Goal: Communication & Community: Answer question/provide support

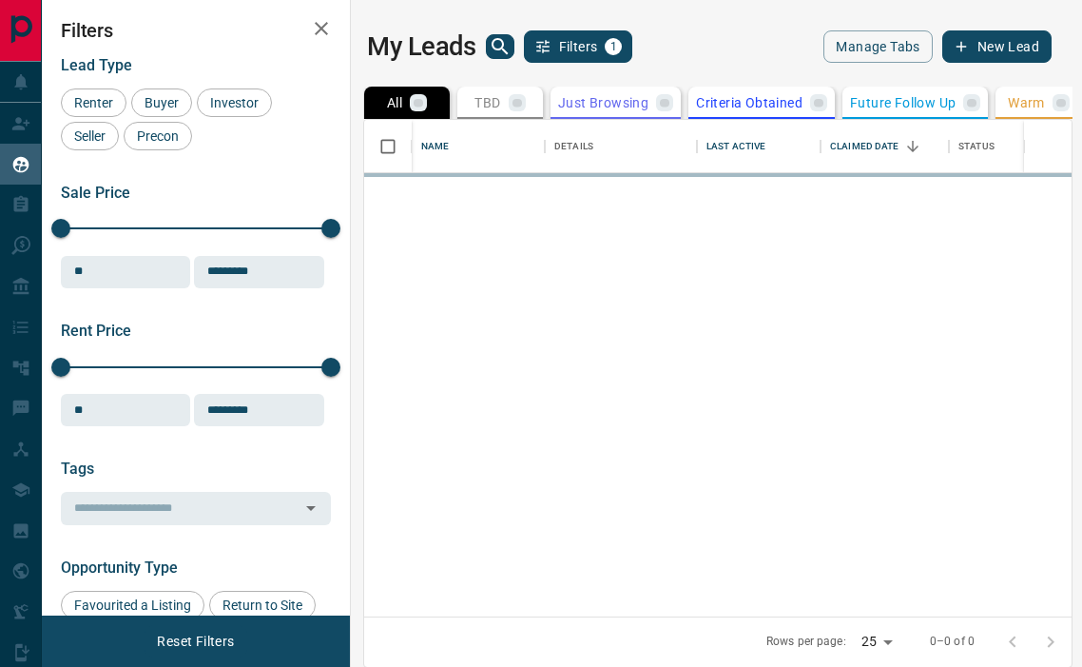
scroll to position [496, 708]
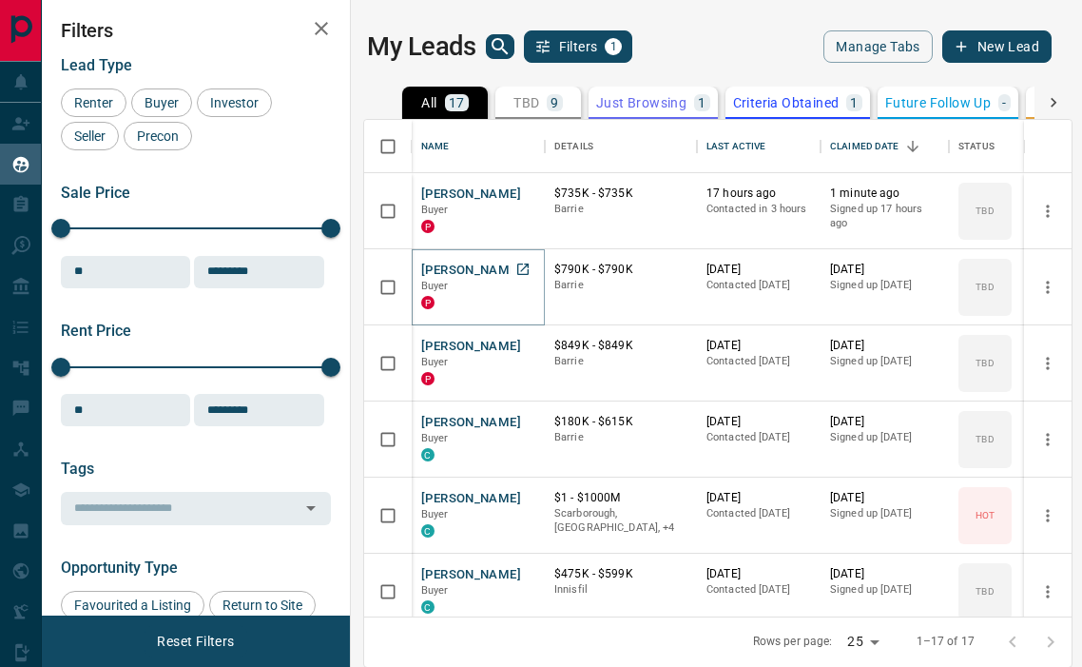
click at [462, 266] on button "[PERSON_NAME]" at bounding box center [471, 271] width 100 height 18
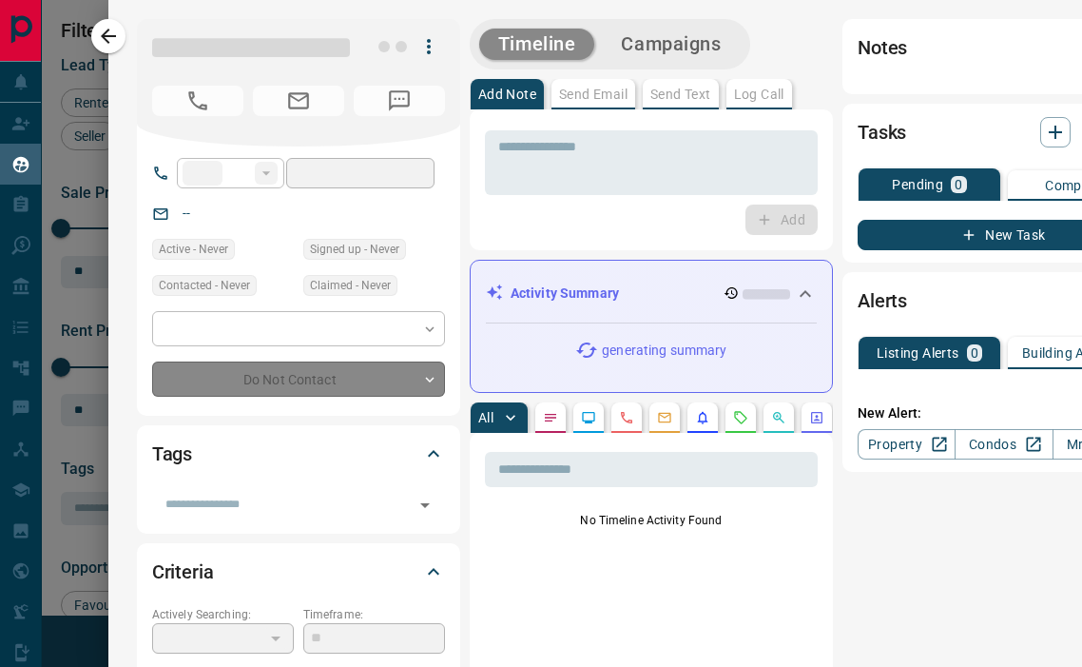
type input "***"
type input "**********"
type input "**"
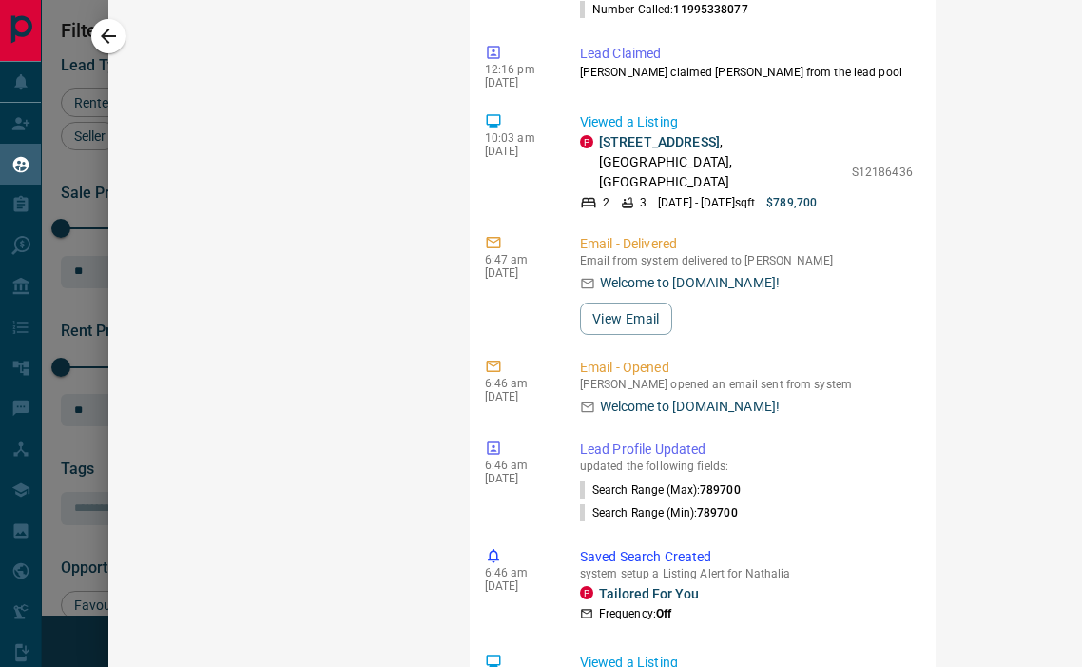
scroll to position [1593, 0]
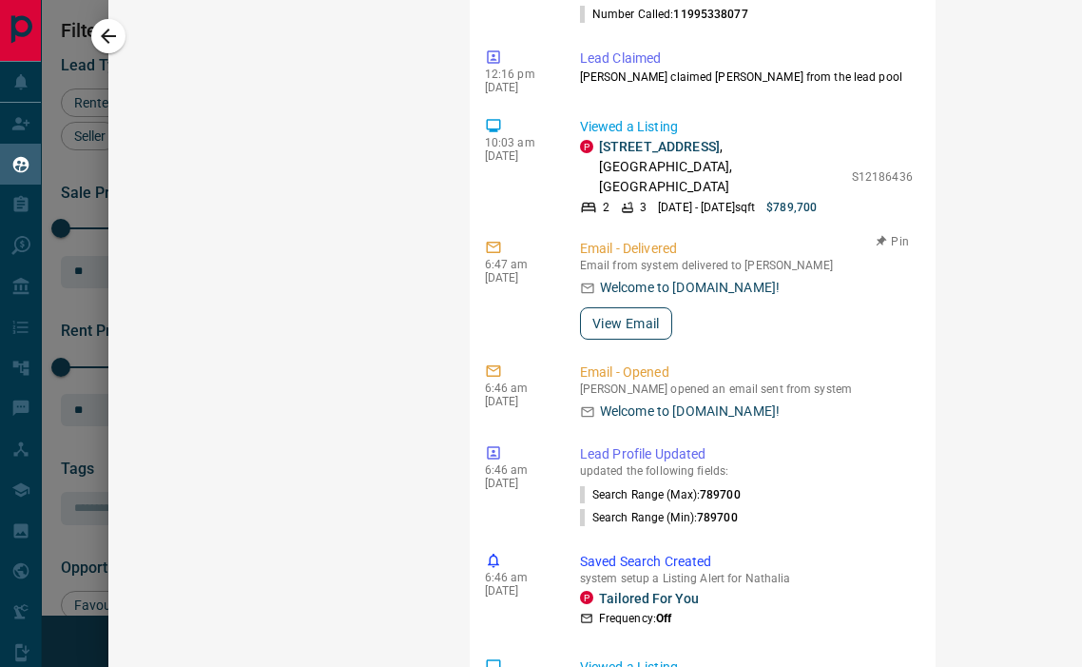
click at [622, 307] on button "View Email" at bounding box center [626, 323] width 92 height 32
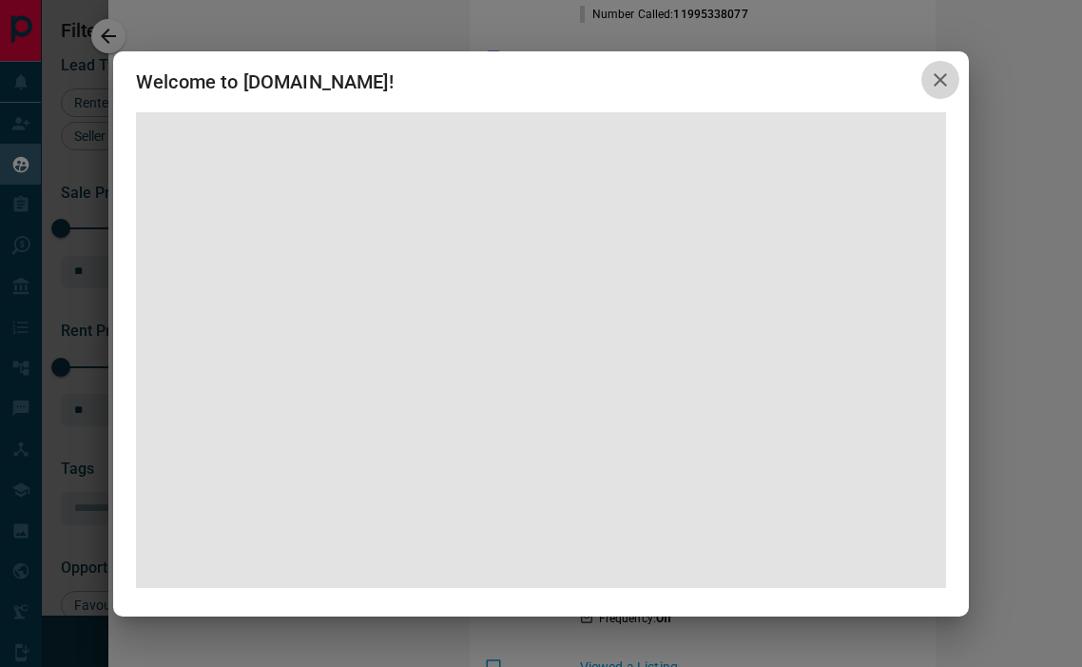
click at [935, 85] on icon "button" at bounding box center [940, 79] width 13 height 13
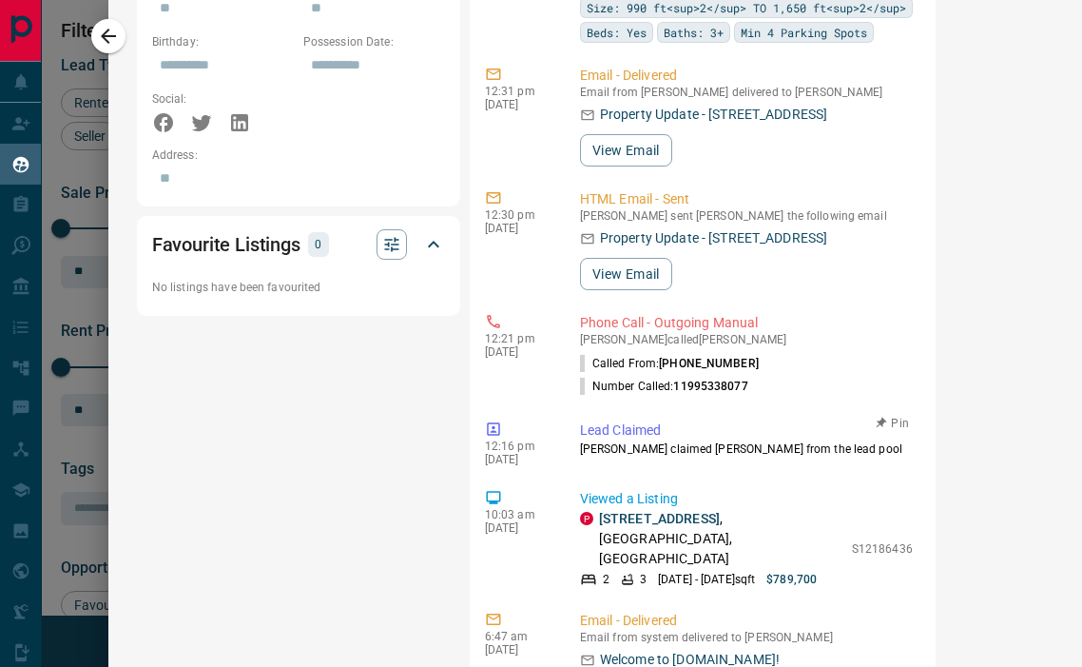
scroll to position [1213, 0]
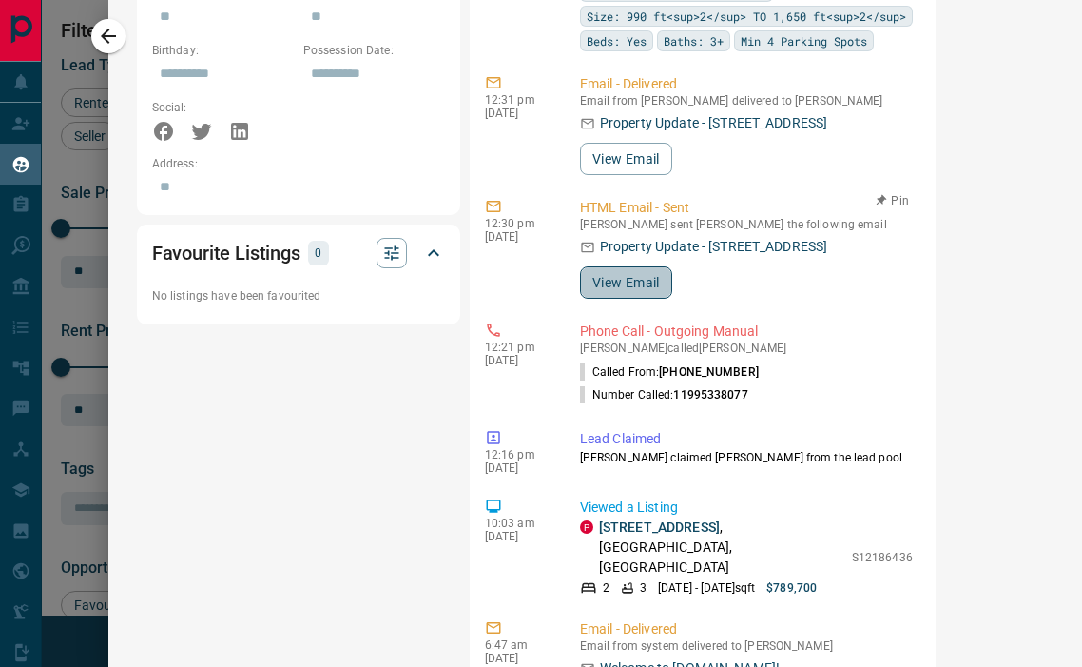
click at [622, 266] on button "View Email" at bounding box center [626, 282] width 92 height 32
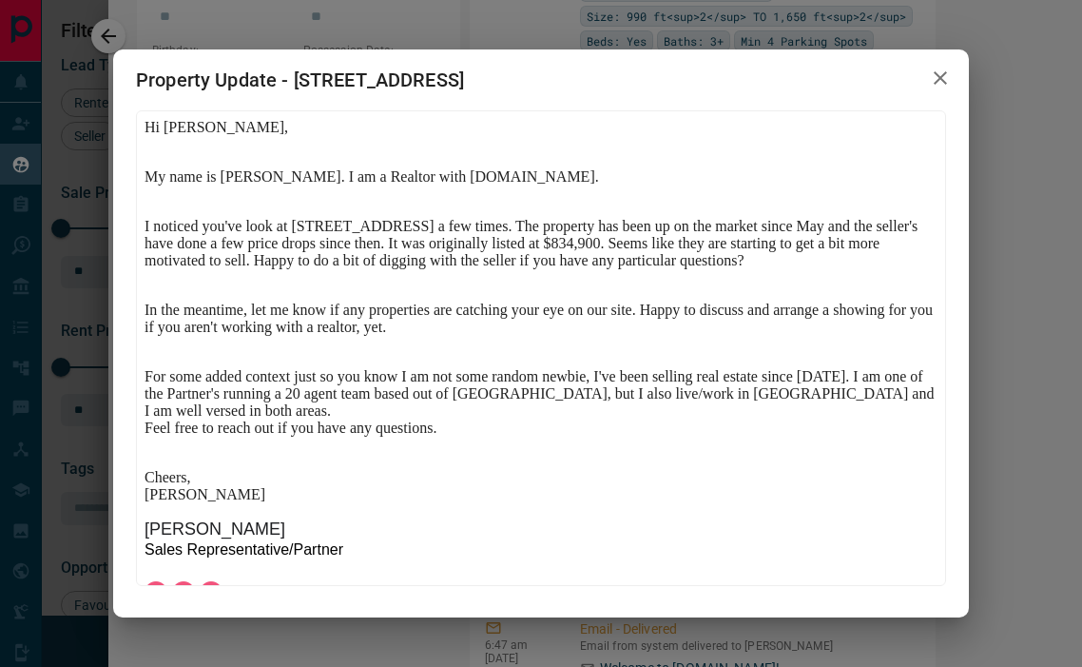
scroll to position [0, 0]
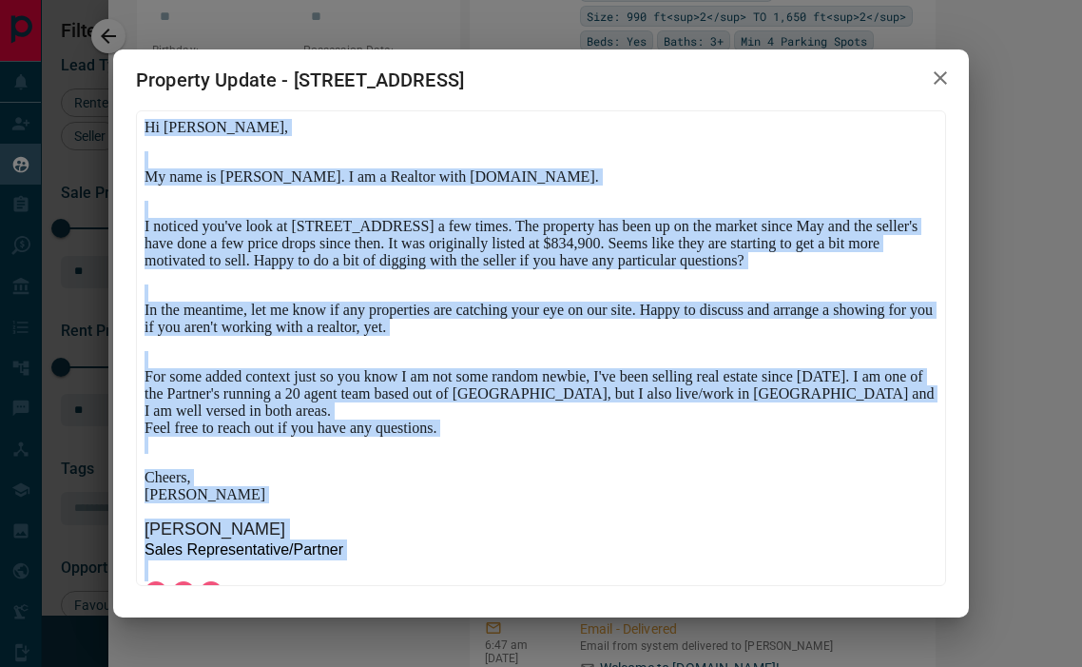
drag, startPoint x: 144, startPoint y: 126, endPoint x: 367, endPoint y: 562, distance: 490.4
click at [367, 562] on body "Hi [PERSON_NAME], My name is [PERSON_NAME]. I am a Realtor with [DOMAIN_NAME]. …" at bounding box center [540, 475] width 793 height 714
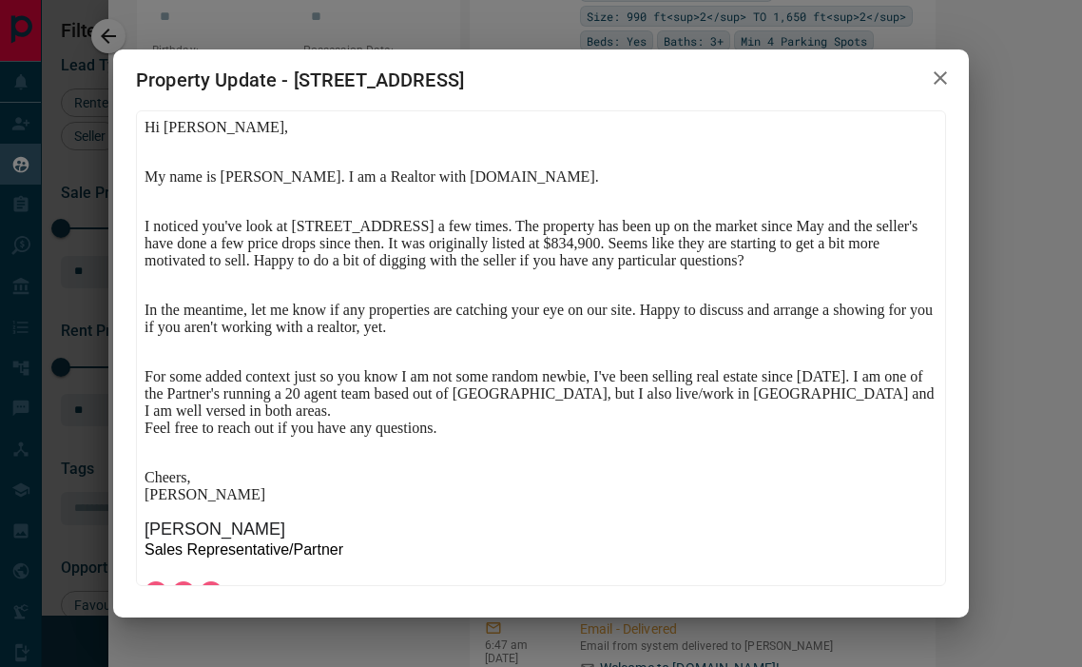
click at [205, 264] on p "I noticed you've look at [STREET_ADDRESS] a few times. The property has been up…" at bounding box center [540, 234] width 793 height 68
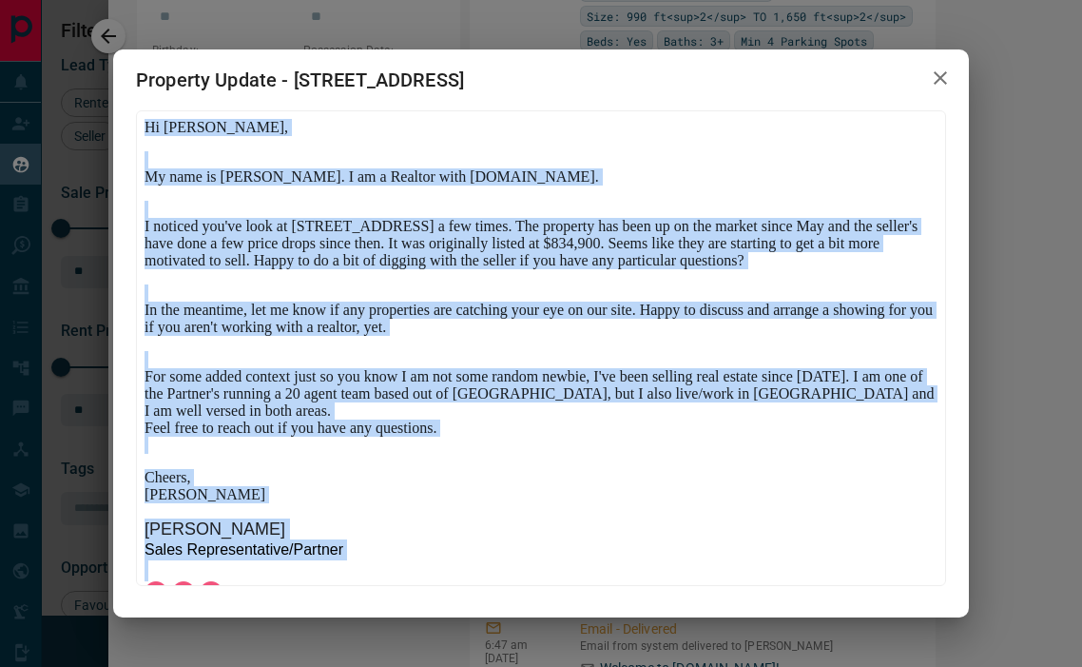
scroll to position [255, 0]
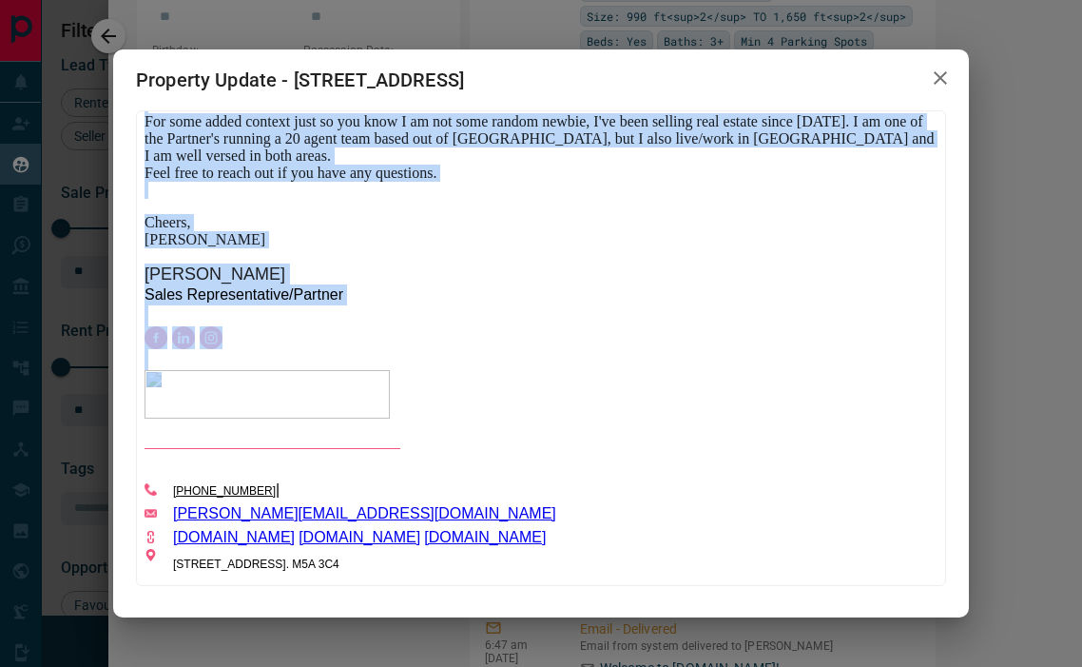
drag, startPoint x: 146, startPoint y: 126, endPoint x: 514, endPoint y: 689, distance: 671.8
click html "Hi [PERSON_NAME], My name is [PERSON_NAME]. I am a Realtor with [DOMAIN_NAME]. …"
copy body "Hi [PERSON_NAME], My name is [PERSON_NAME]. I am a Realtor with [DOMAIN_NAME]. …"
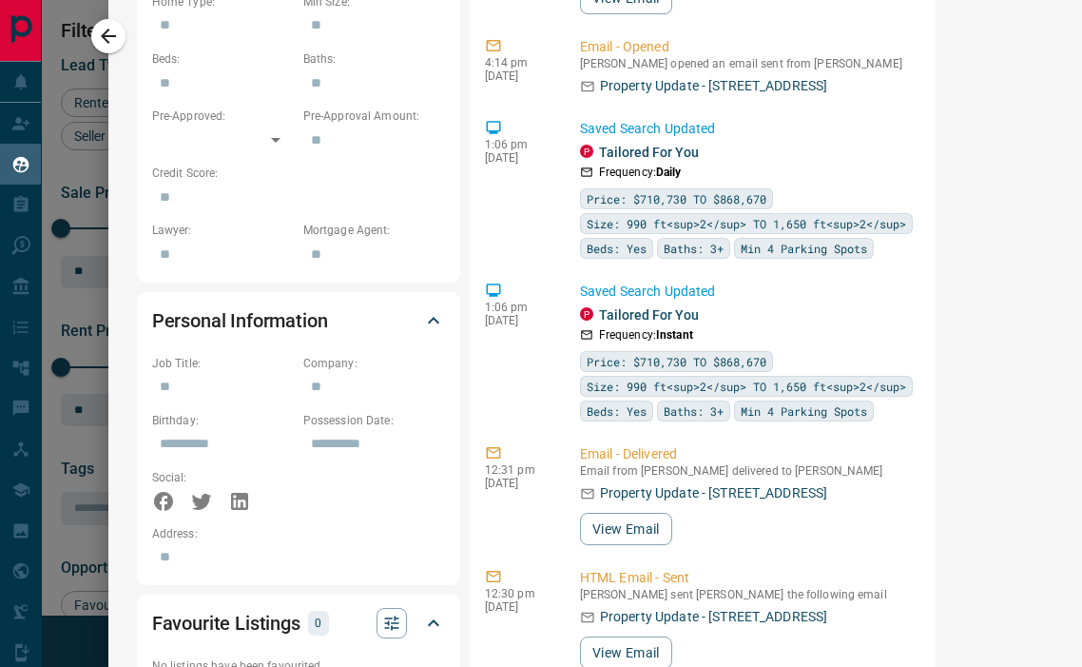
scroll to position [1375, 0]
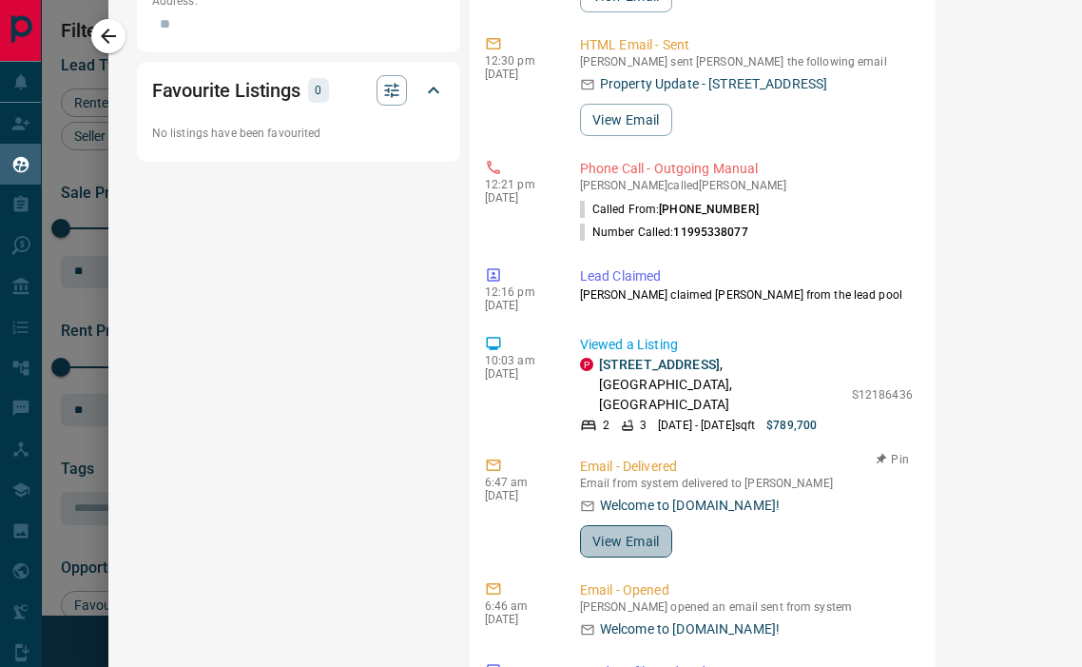
click at [606, 525] on button "View Email" at bounding box center [626, 541] width 92 height 32
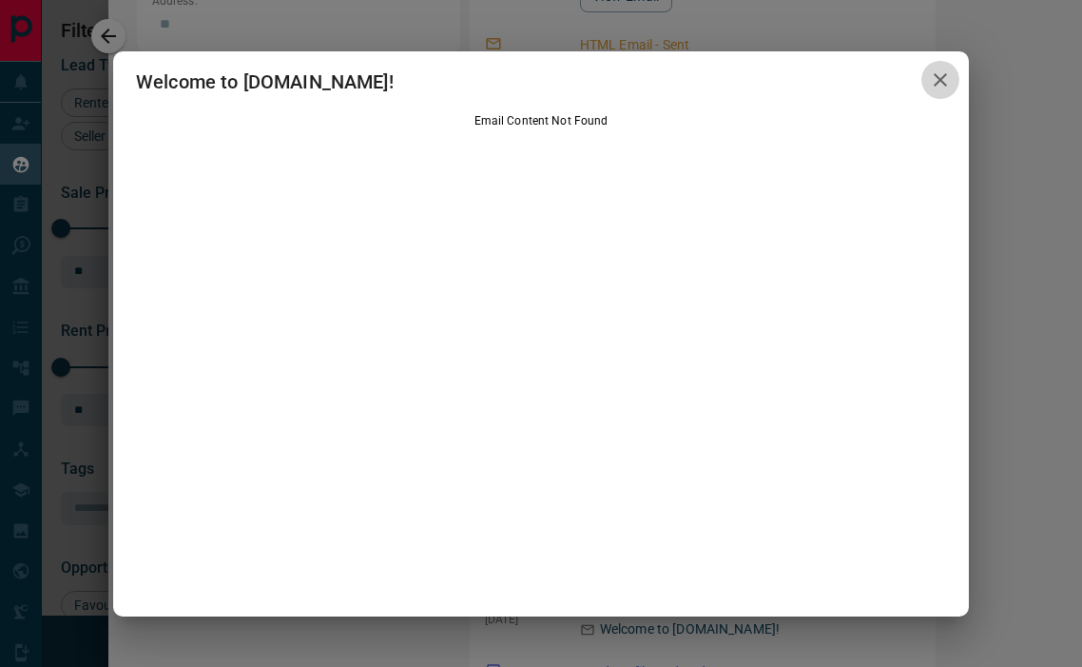
click at [937, 84] on icon "button" at bounding box center [940, 79] width 13 height 13
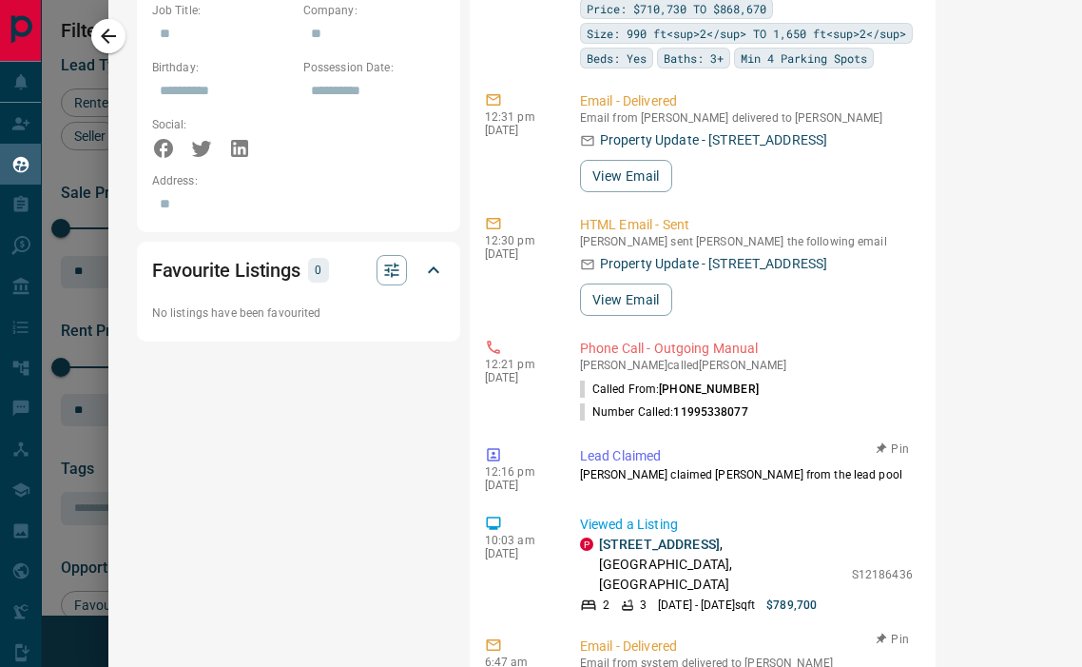
scroll to position [1193, 0]
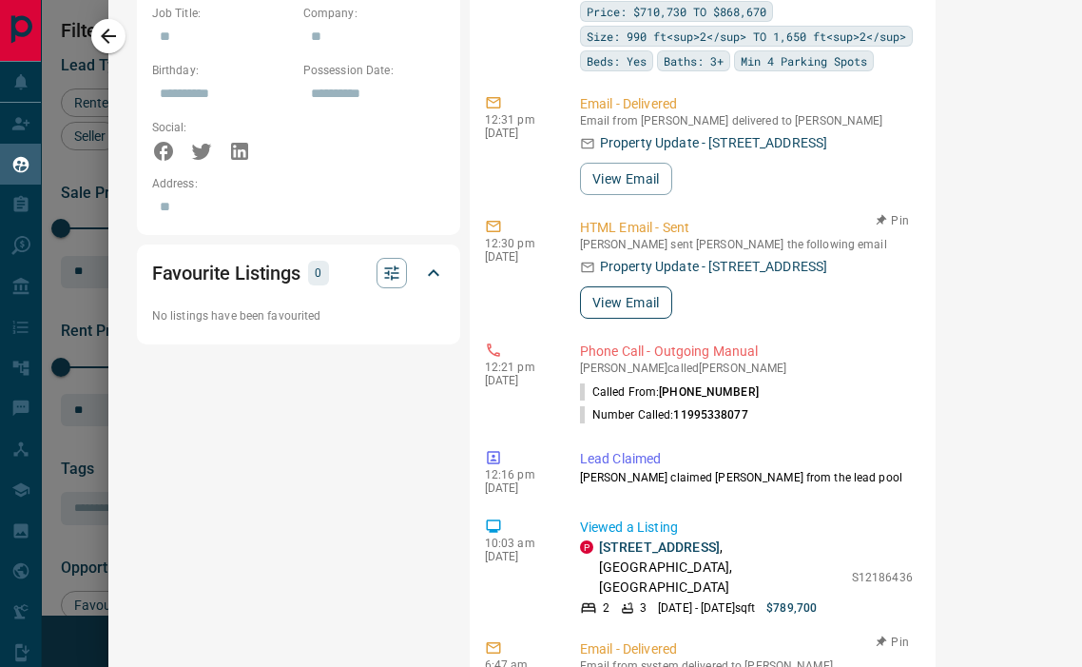
click at [650, 286] on button "View Email" at bounding box center [626, 302] width 92 height 32
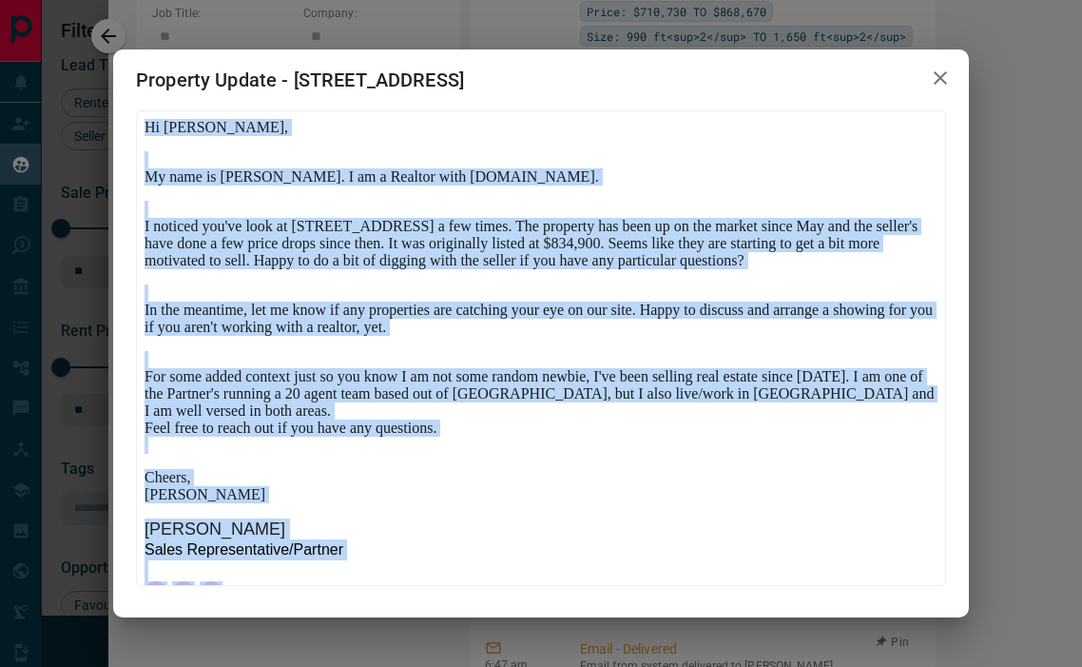
scroll to position [255, 0]
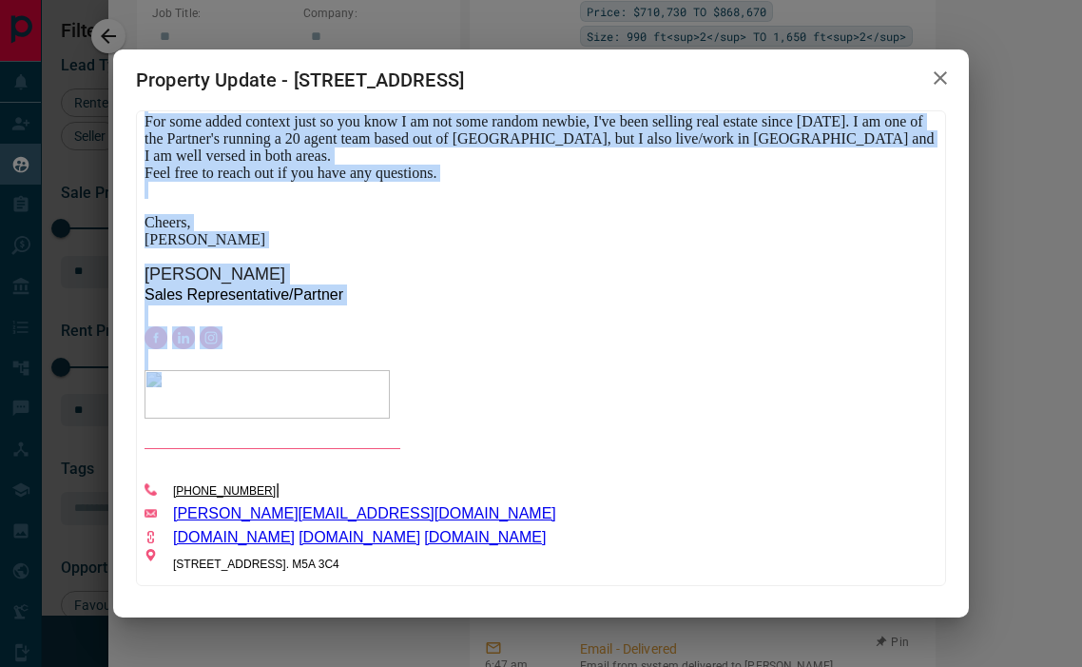
drag, startPoint x: 146, startPoint y: 126, endPoint x: 398, endPoint y: 715, distance: 641.2
click html "Hi [PERSON_NAME], My name is [PERSON_NAME]. I am a Realtor with [DOMAIN_NAME]. …"
copy body "Hi [PERSON_NAME], My name is [PERSON_NAME]. I am a Realtor with [DOMAIN_NAME]. …"
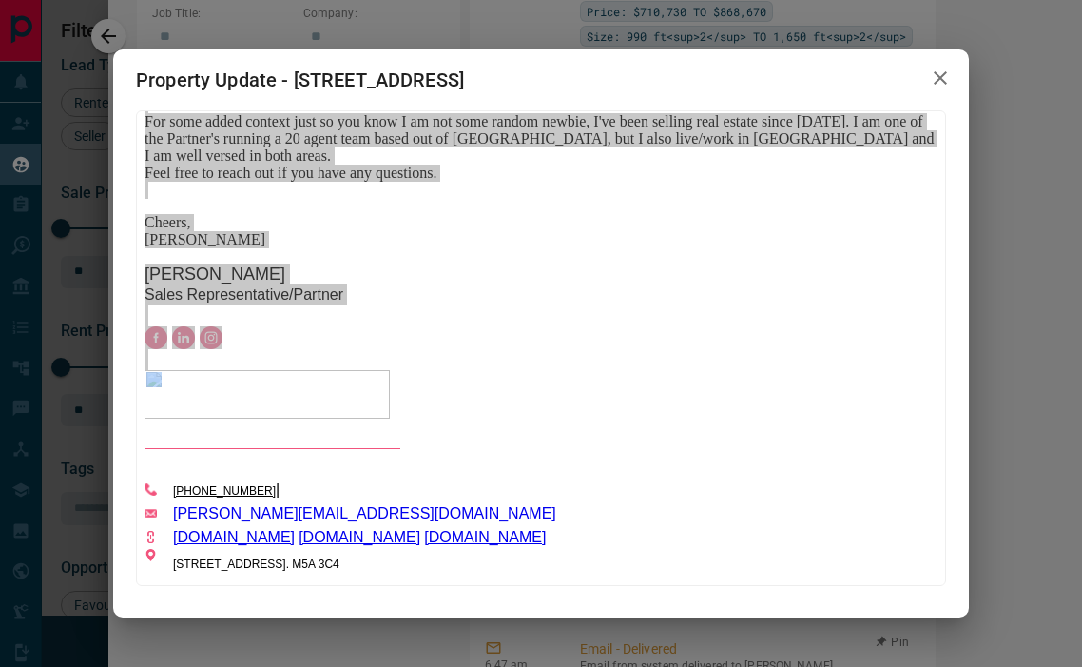
click at [1013, 261] on div "Property Update - [STREET_ADDRESS]" at bounding box center [541, 333] width 1082 height 667
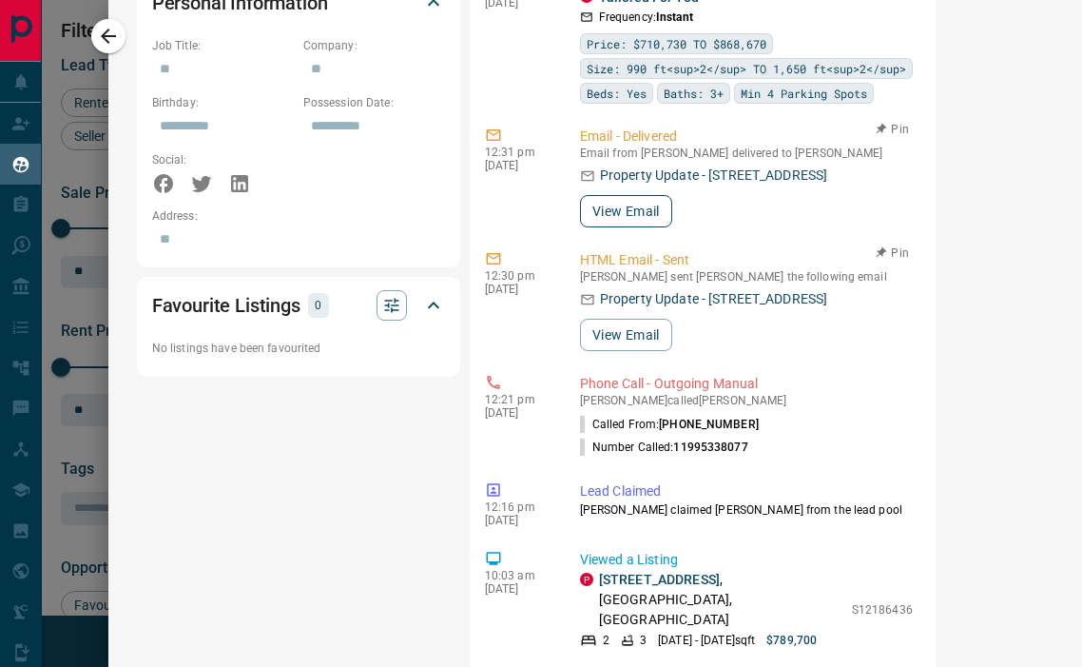
scroll to position [0, 0]
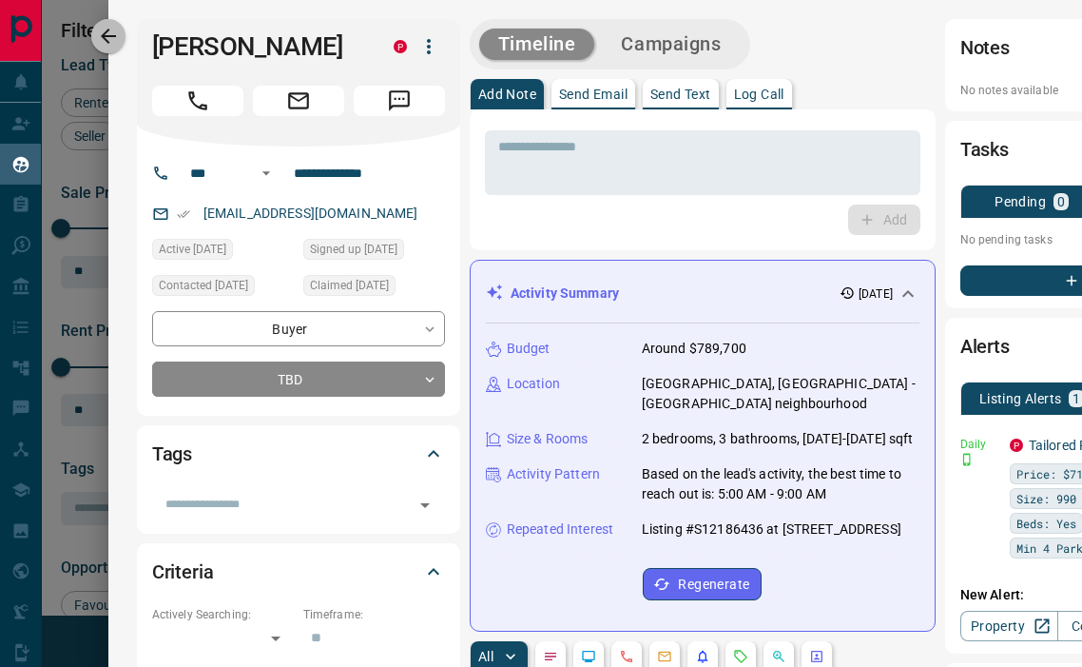
drag, startPoint x: 105, startPoint y: 47, endPoint x: 106, endPoint y: 63, distance: 16.2
click at [105, 47] on icon "button" at bounding box center [108, 36] width 23 height 23
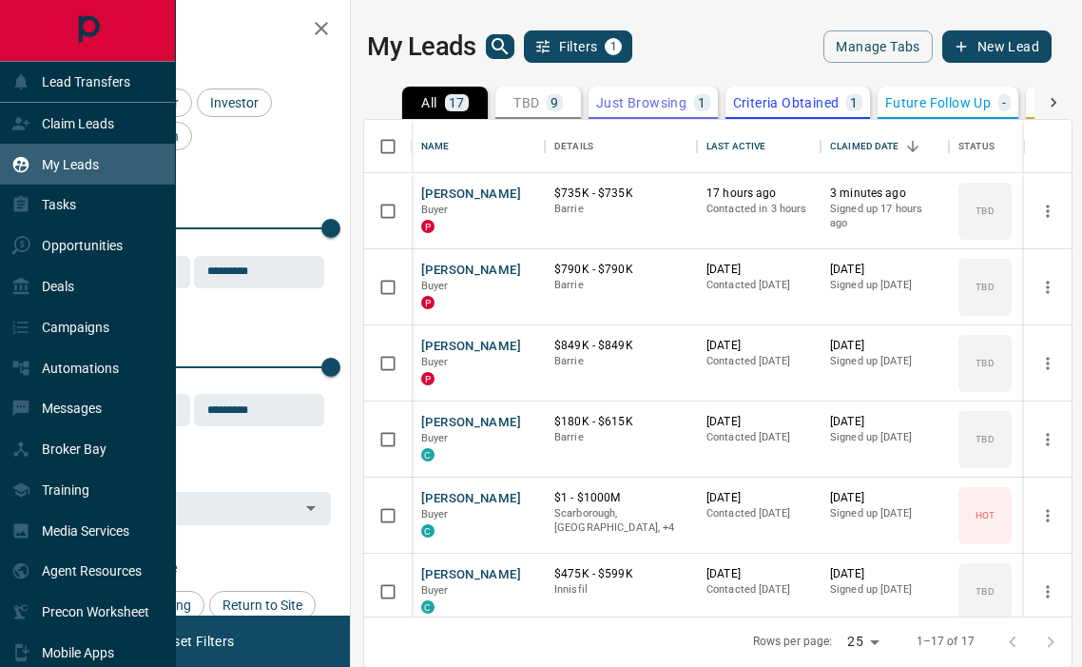
click at [84, 38] on icon "Main Page" at bounding box center [88, 30] width 43 height 43
